Goal: Task Accomplishment & Management: Manage account settings

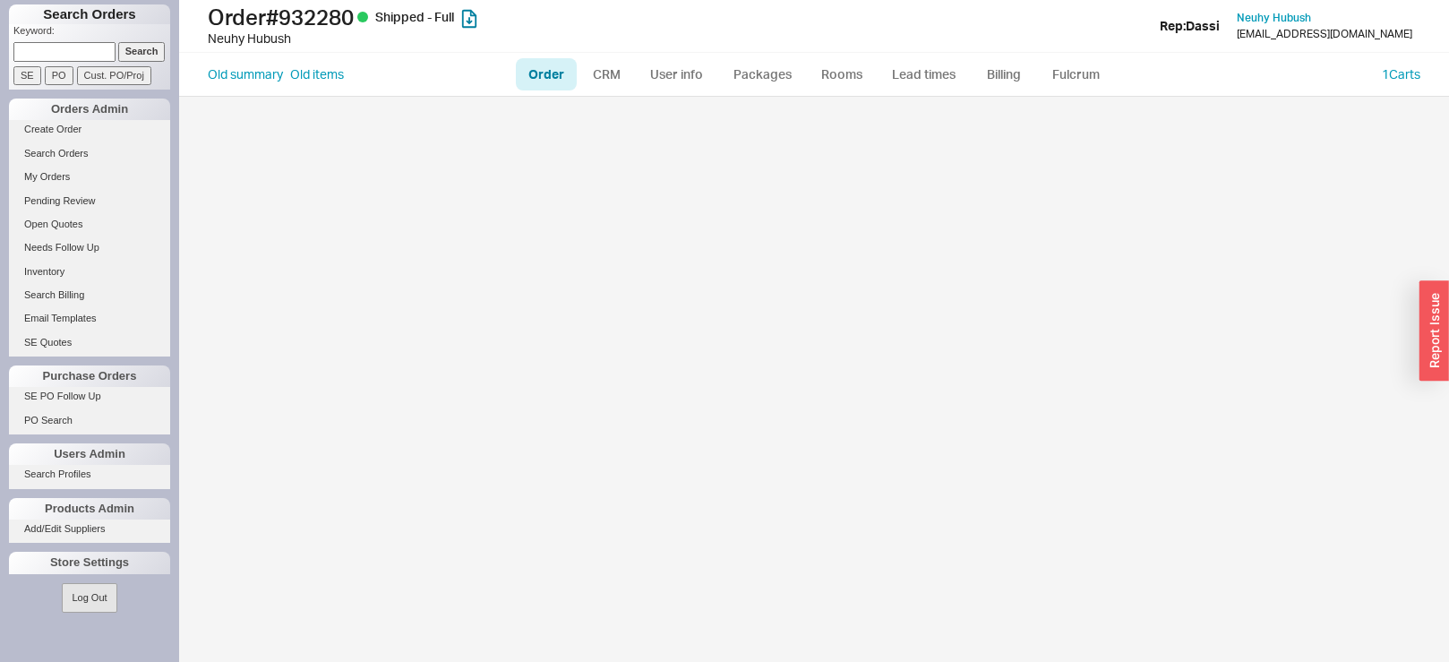
select select "LOW"
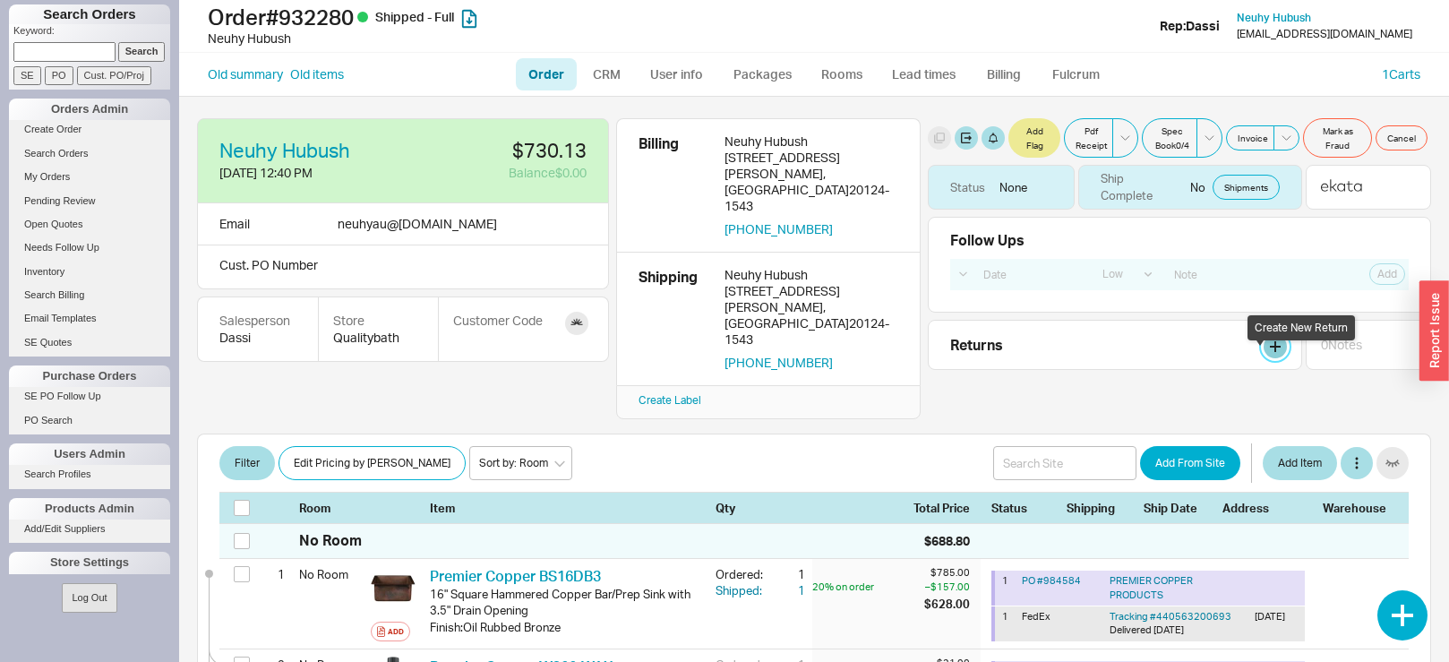
click at [1264, 358] on link at bounding box center [1275, 346] width 23 height 23
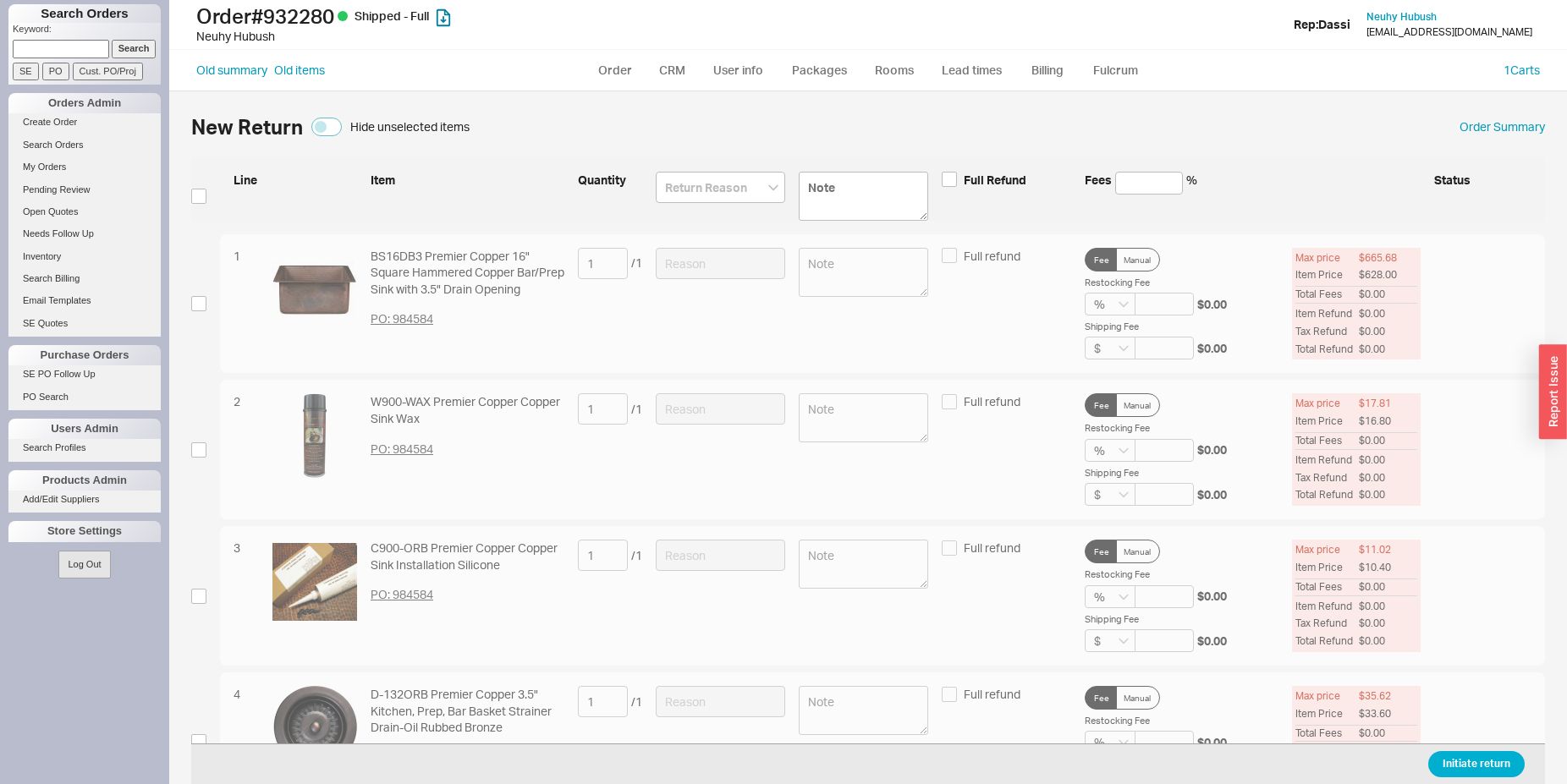
select select "LOW"
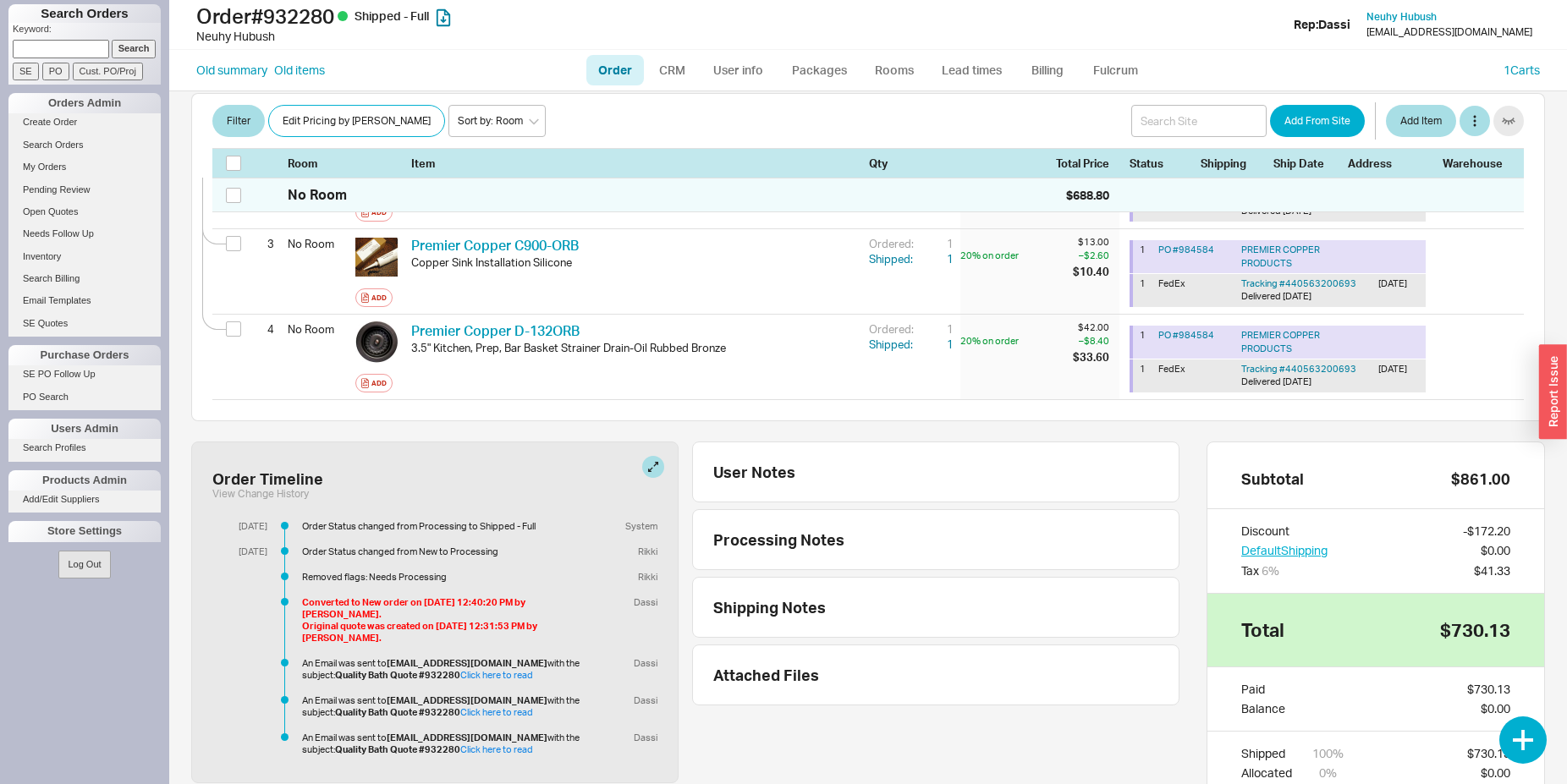
scroll to position [500, 0]
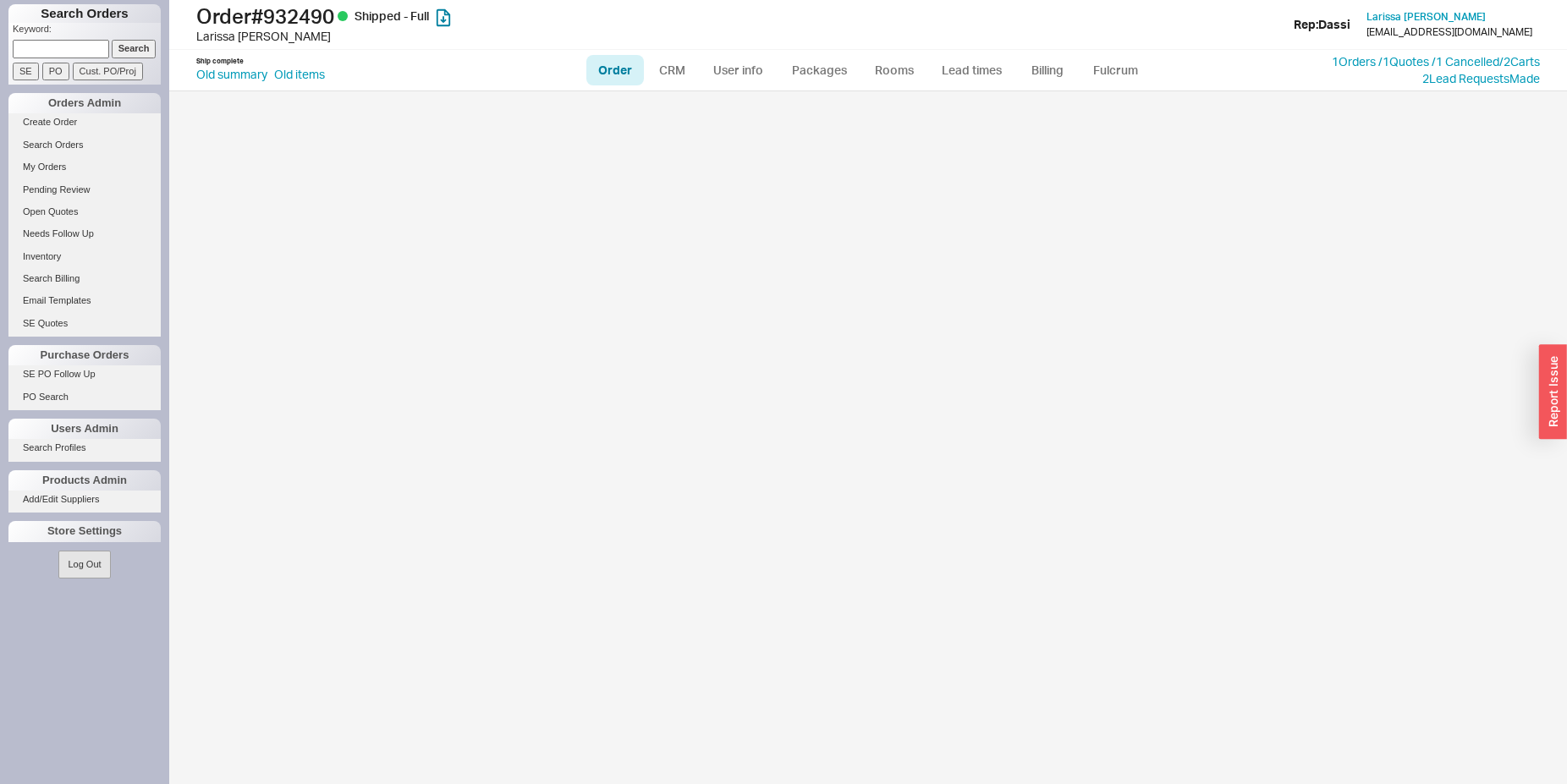
select select "LOW"
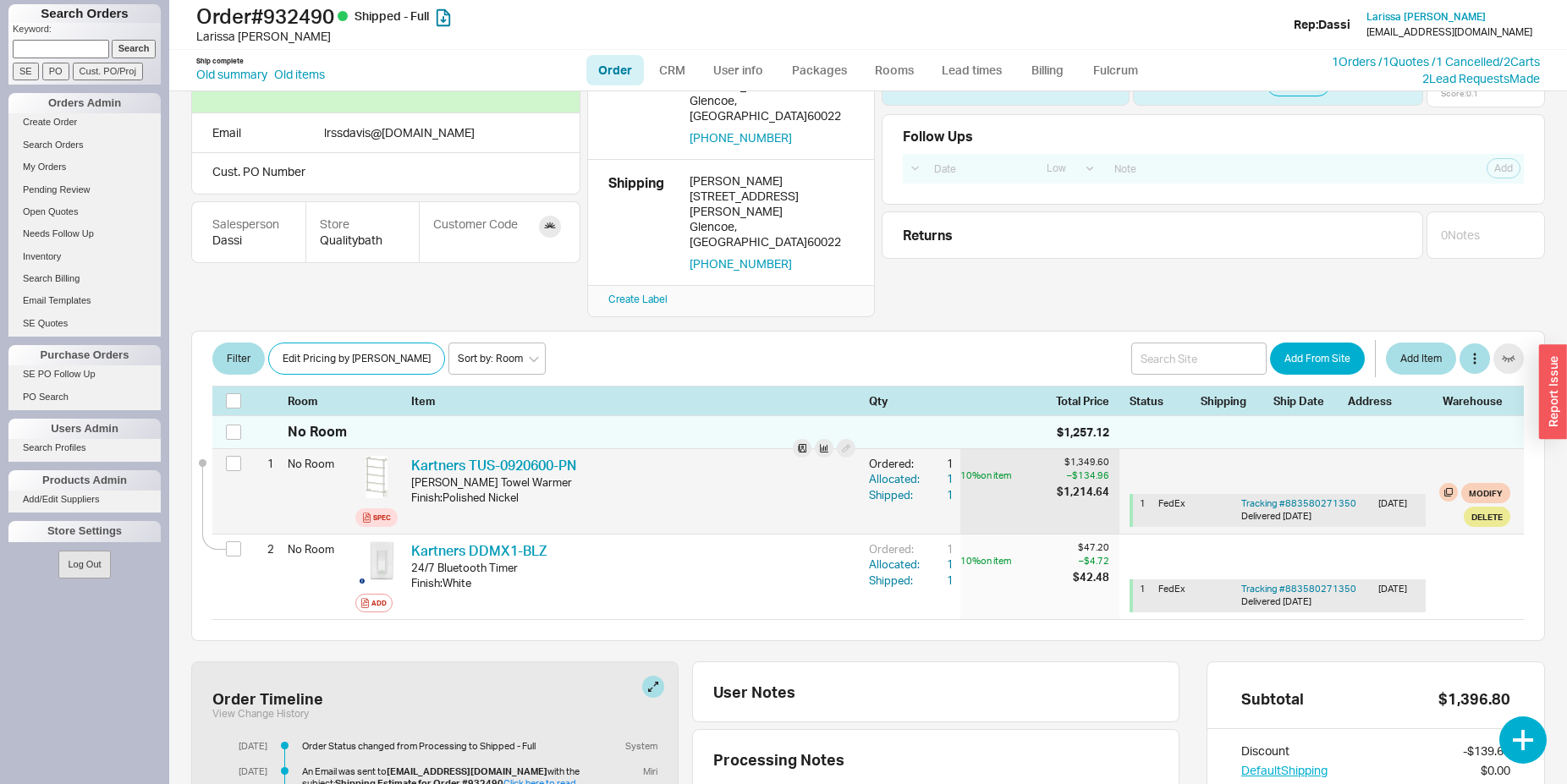
scroll to position [259, 0]
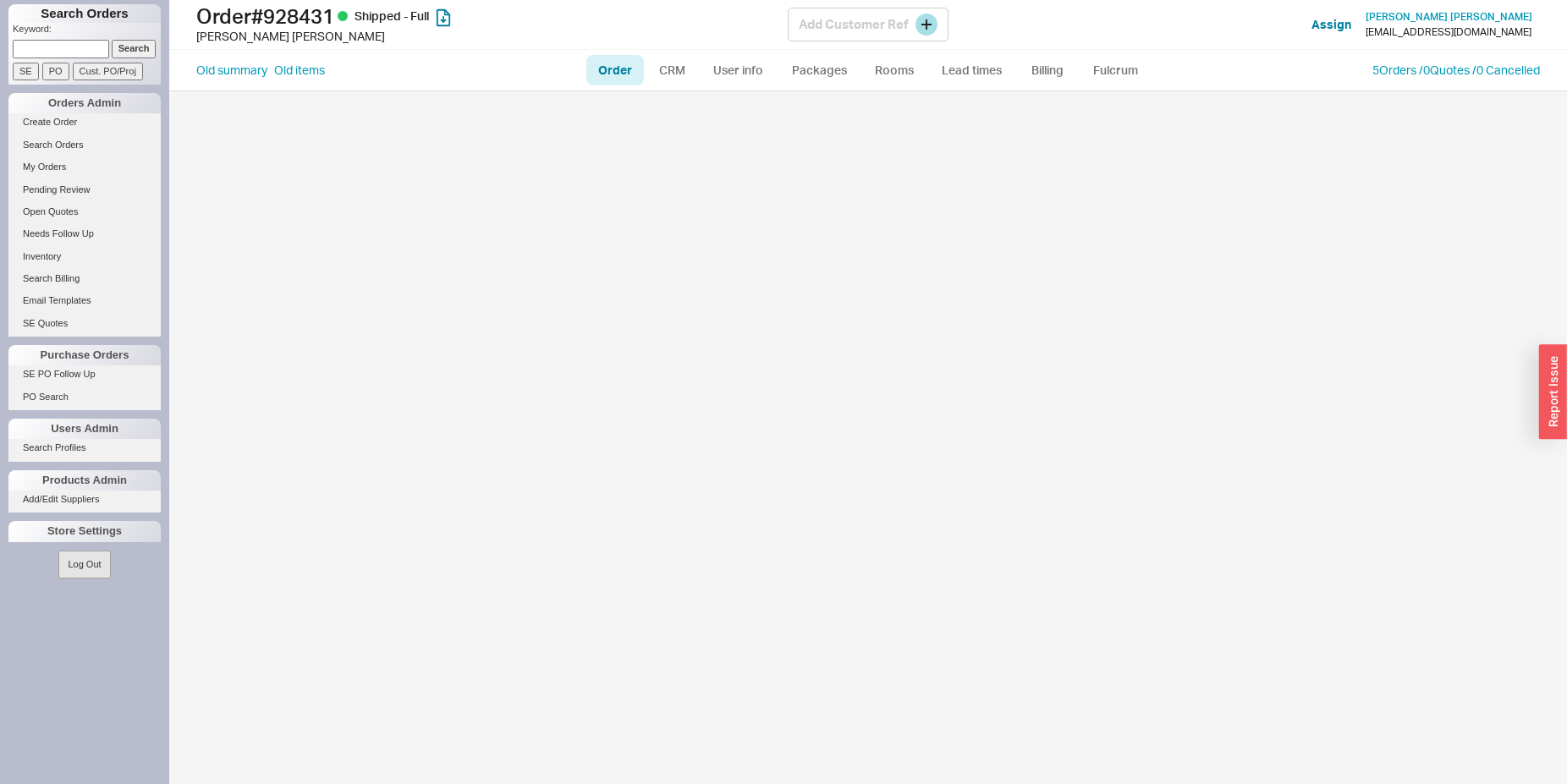
select select "LOW"
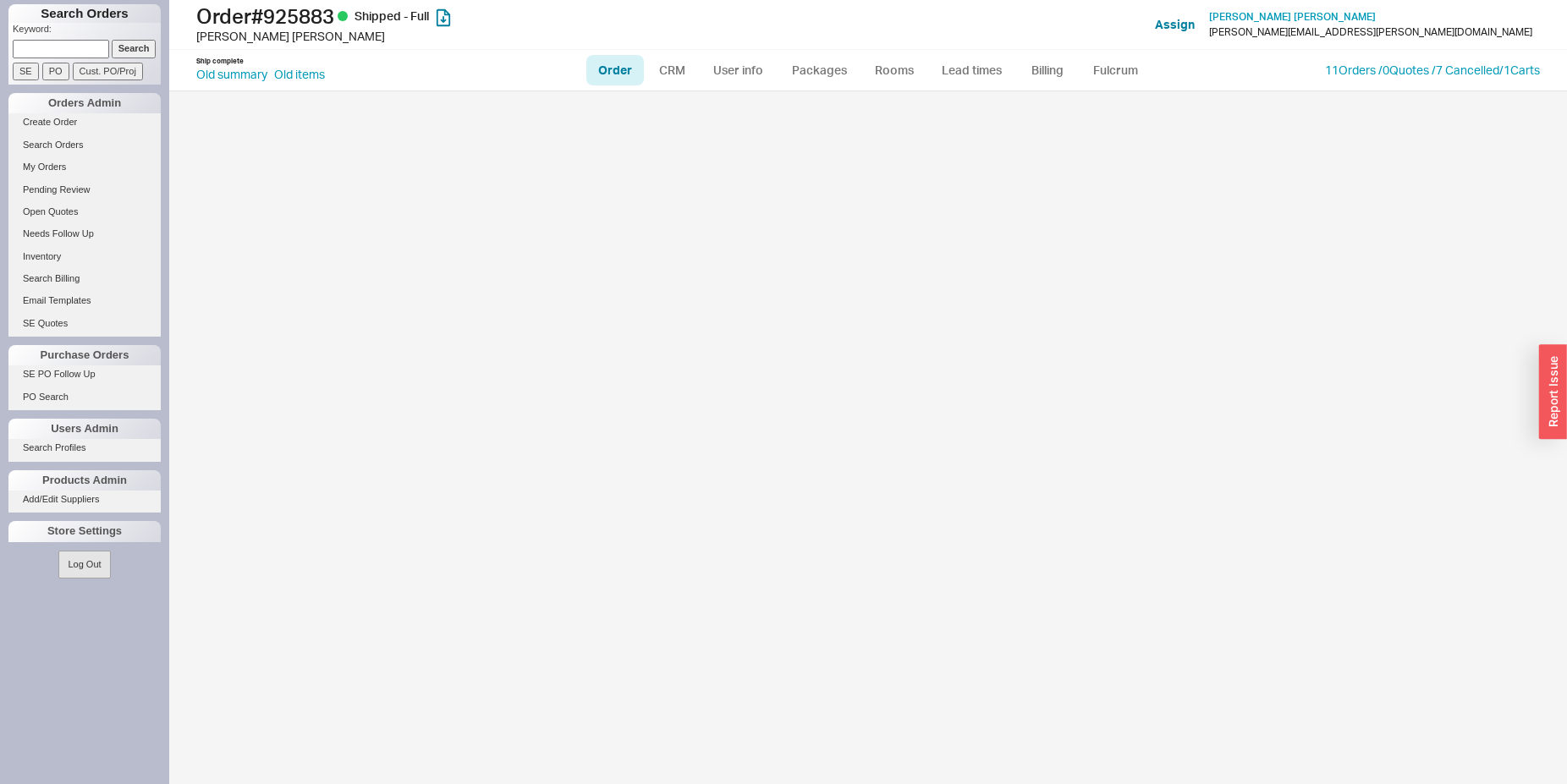
select select "LOW"
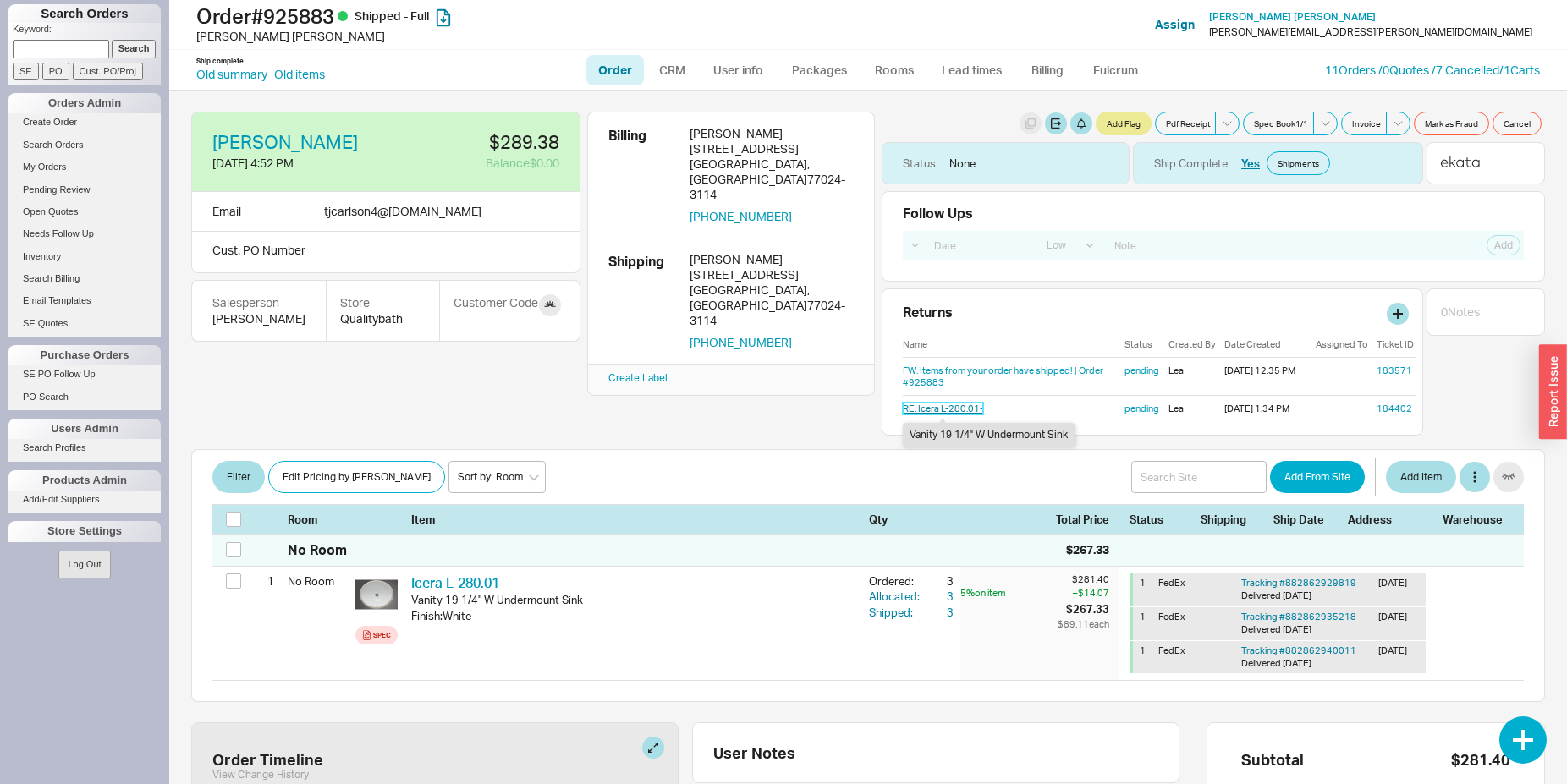
click at [930, 411] on link "RE: Icera L-280.01-" at bounding box center [942, 408] width 80 height 12
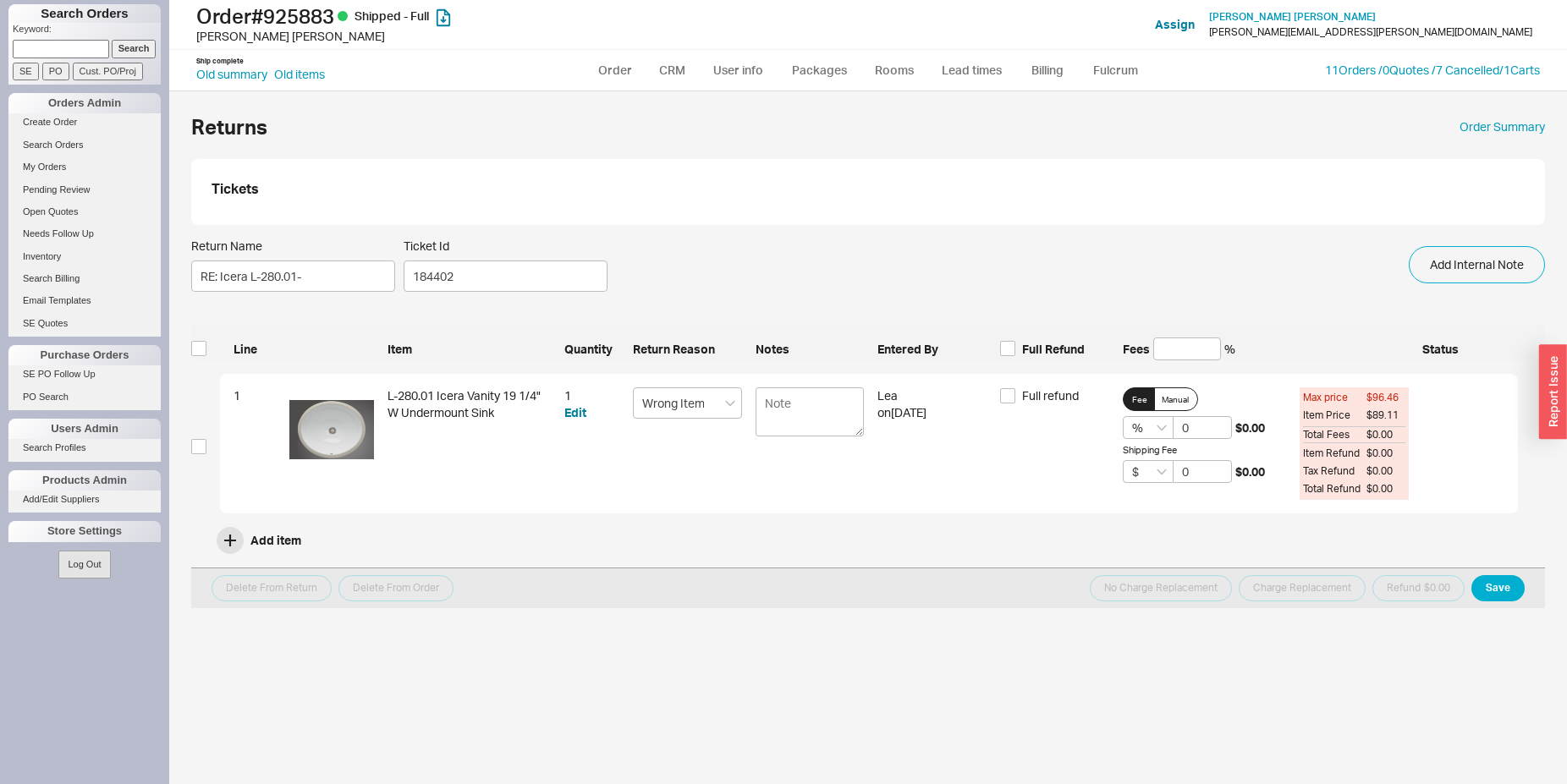
select select "LOW"
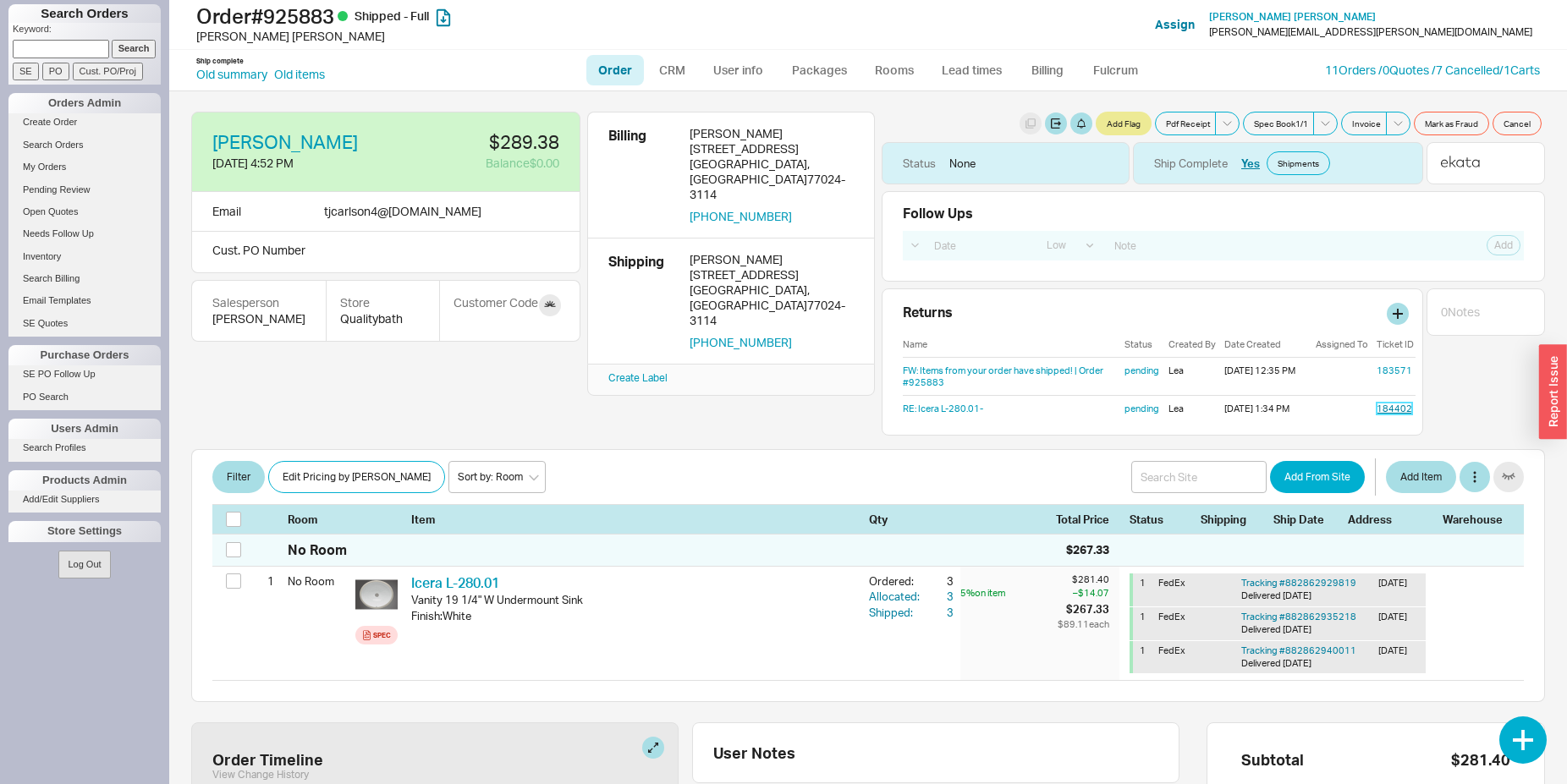
click at [1384, 403] on link "184402" at bounding box center [1395, 408] width 36 height 12
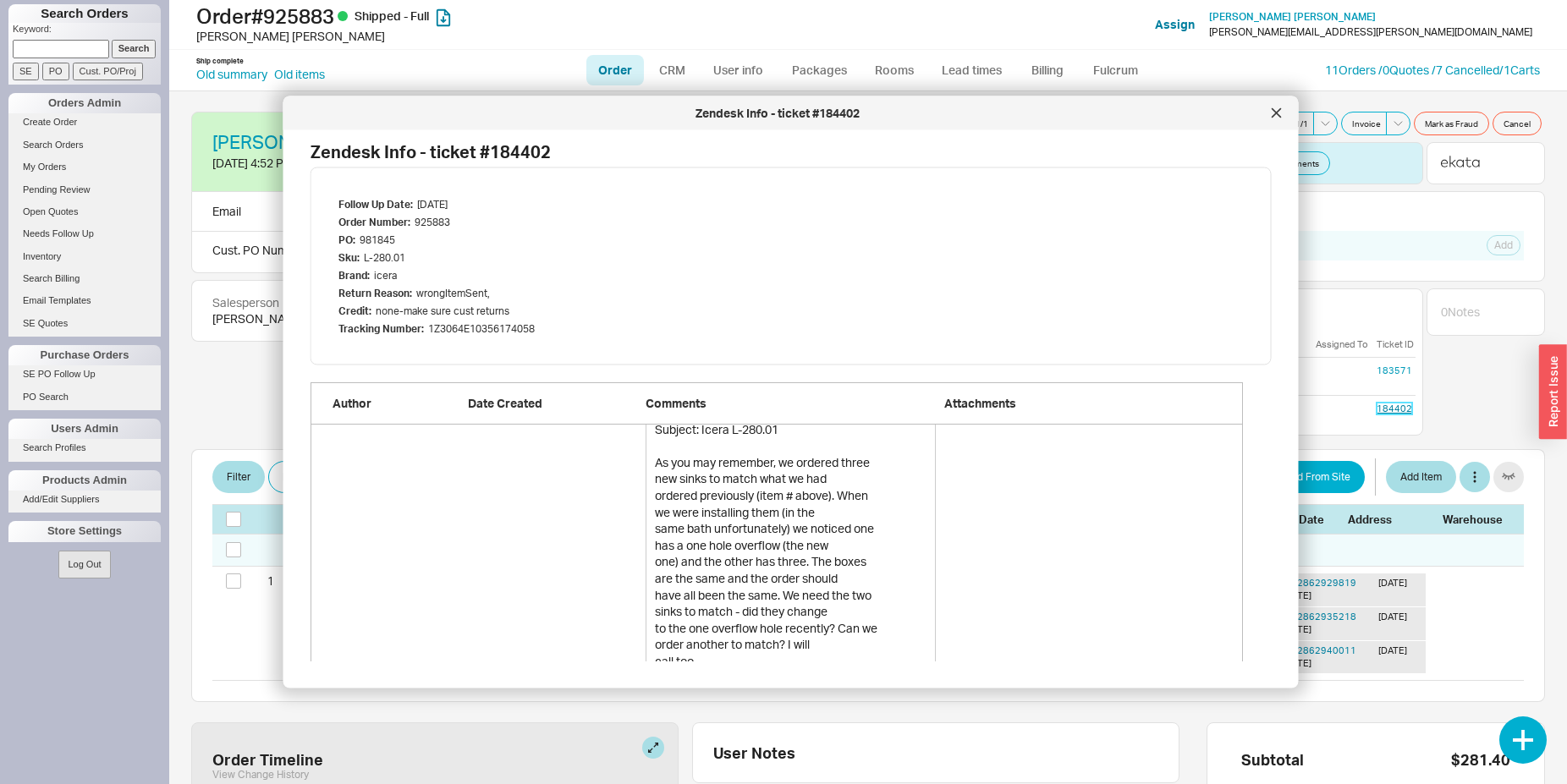
scroll to position [345, 0]
click at [1278, 112] on icon at bounding box center [1276, 112] width 9 height 9
